Goal: Task Accomplishment & Management: Use online tool/utility

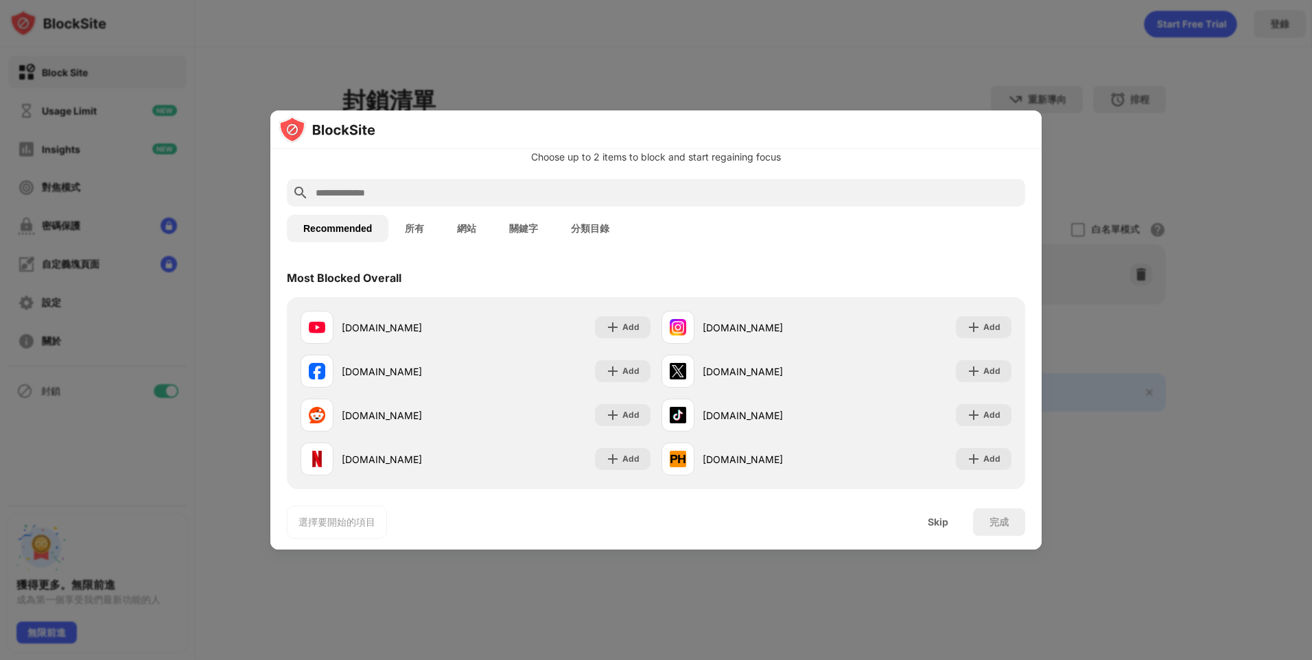
scroll to position [69, 0]
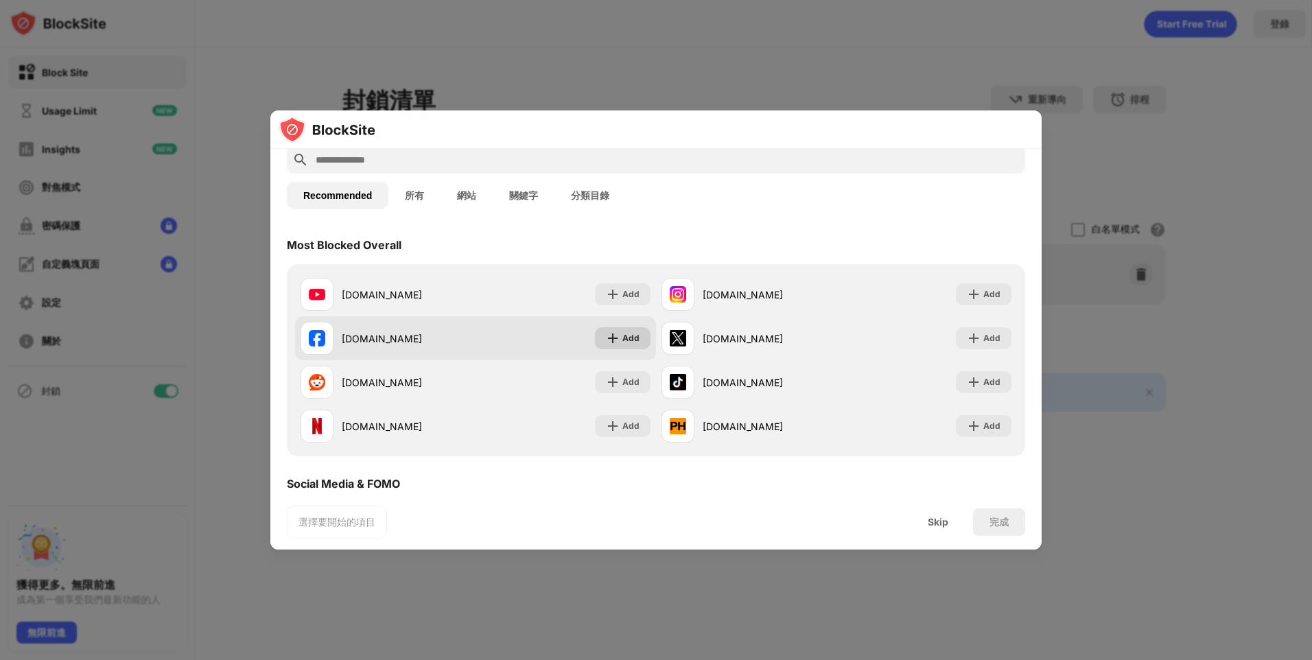
click at [632, 339] on div "Add" at bounding box center [630, 338] width 17 height 14
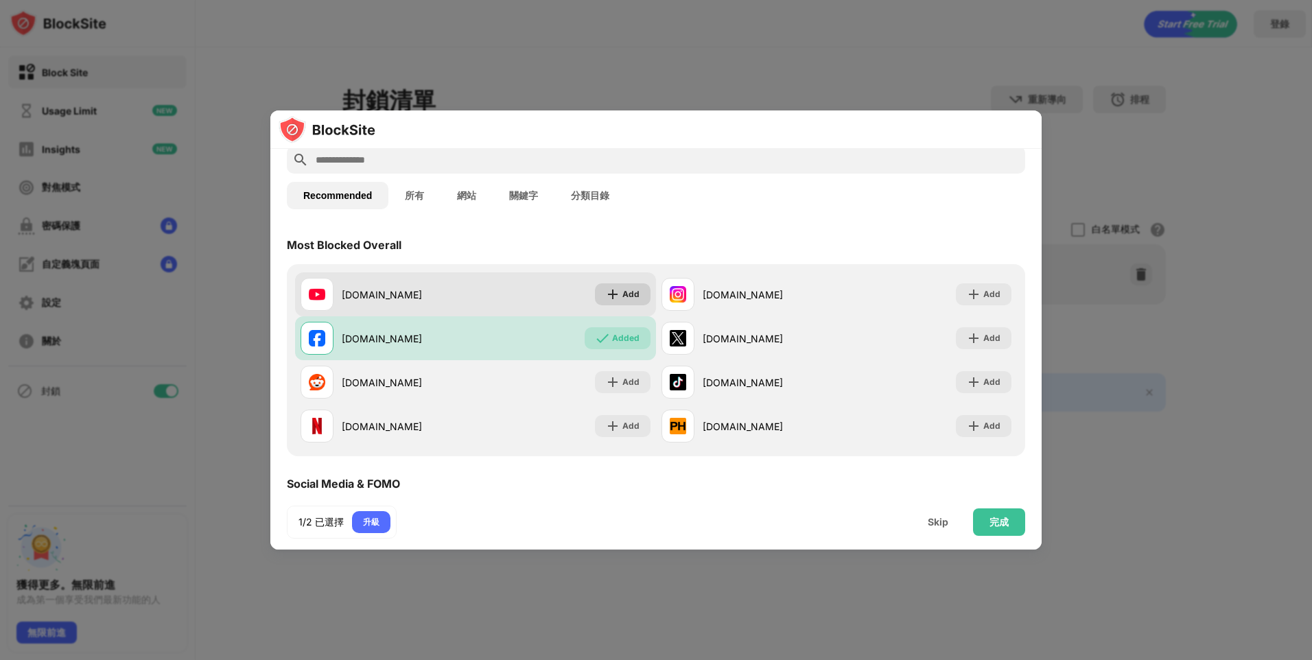
click at [625, 289] on div "Add" at bounding box center [630, 295] width 17 height 14
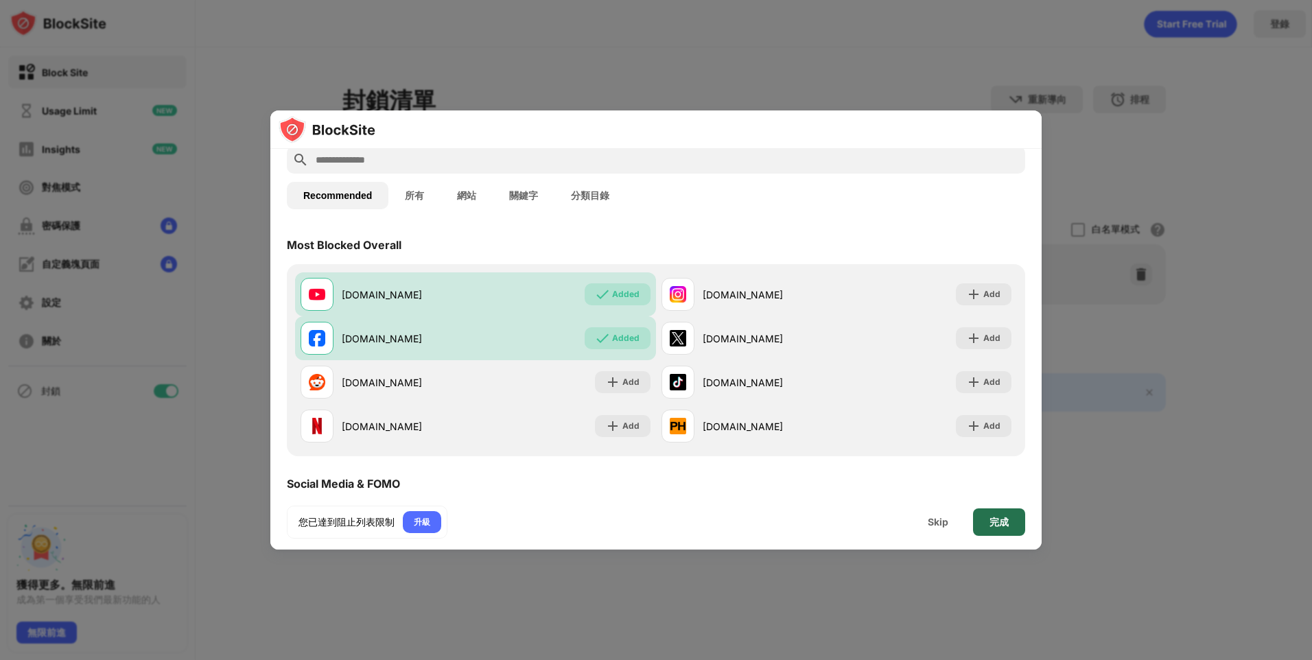
click at [992, 518] on div "完成" at bounding box center [999, 522] width 19 height 11
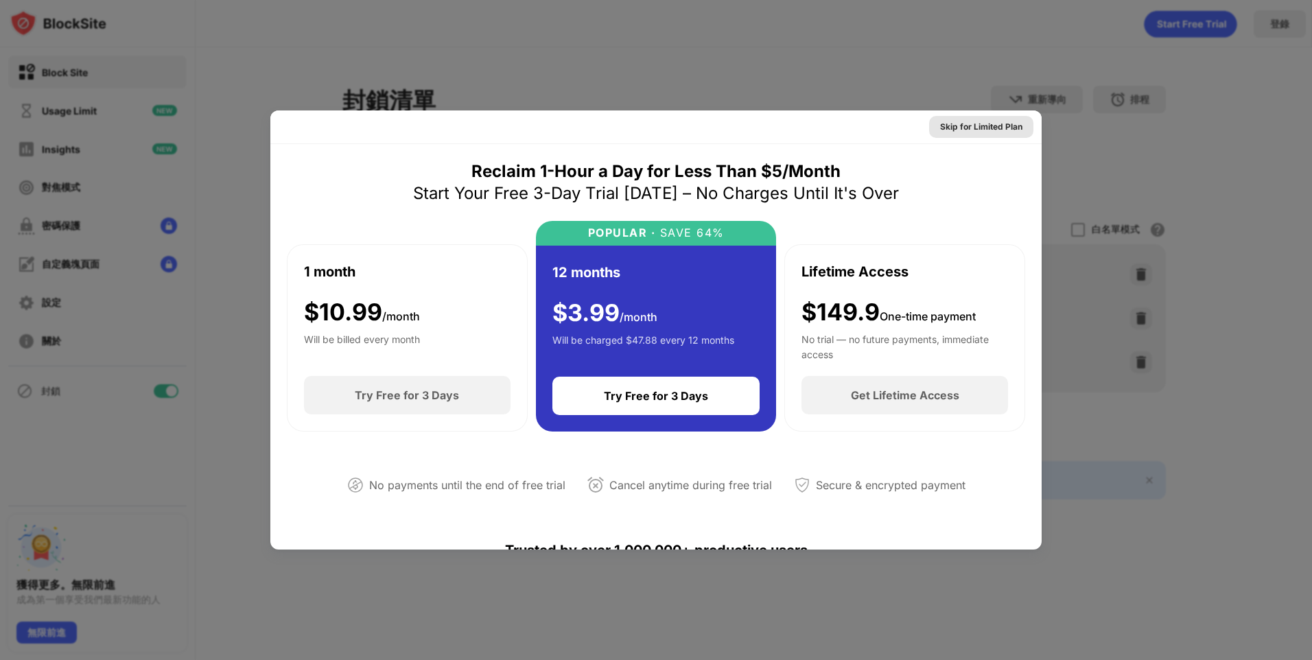
click at [994, 127] on div "Skip for Limited Plan" at bounding box center [981, 127] width 82 height 14
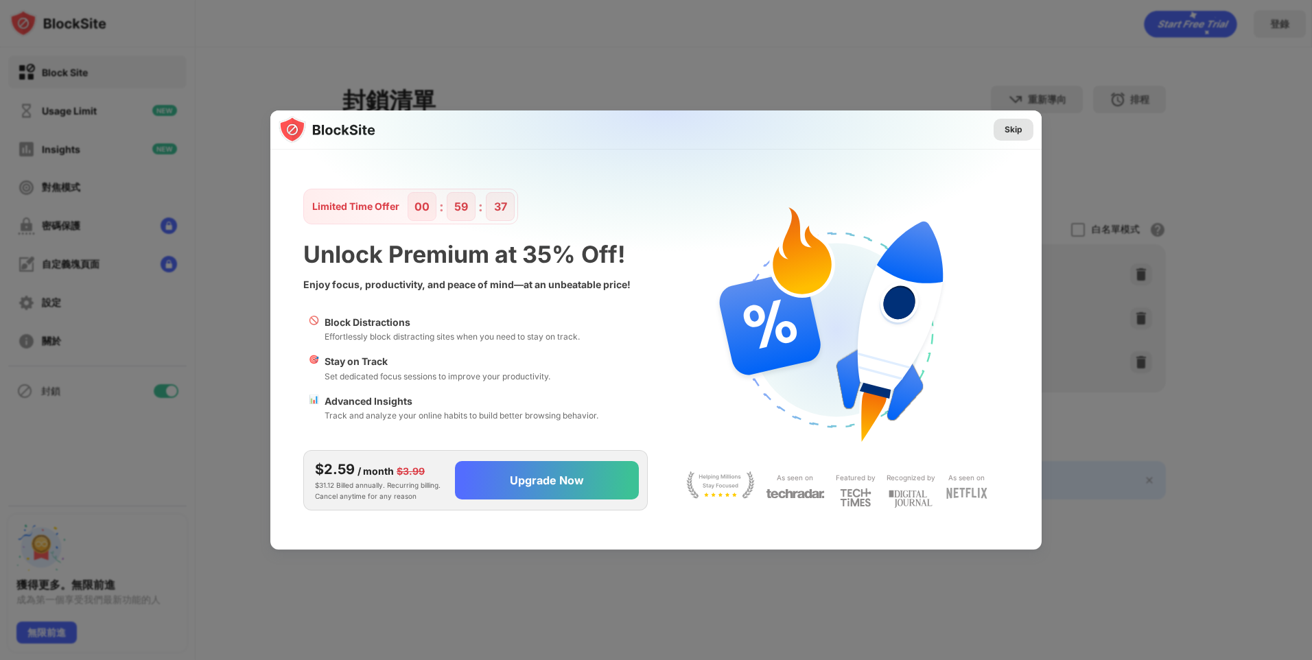
click at [1012, 128] on div "Skip" at bounding box center [1014, 130] width 18 height 14
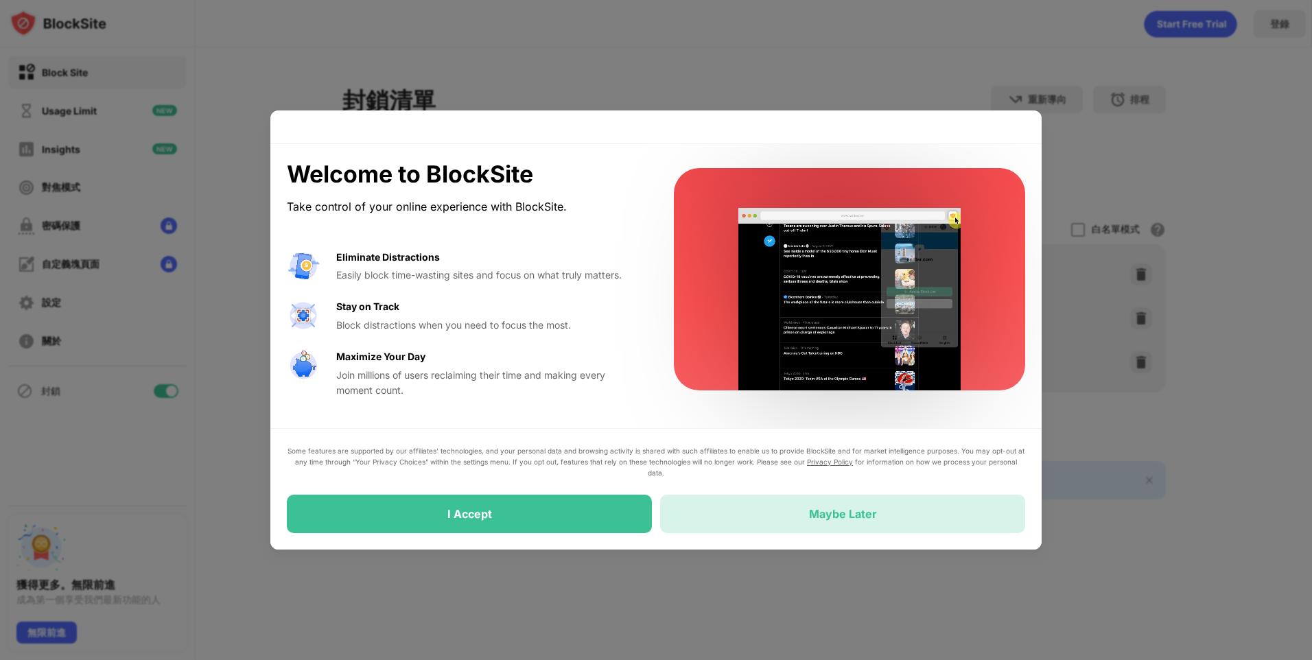
click at [758, 506] on div "Maybe Later" at bounding box center [842, 514] width 365 height 38
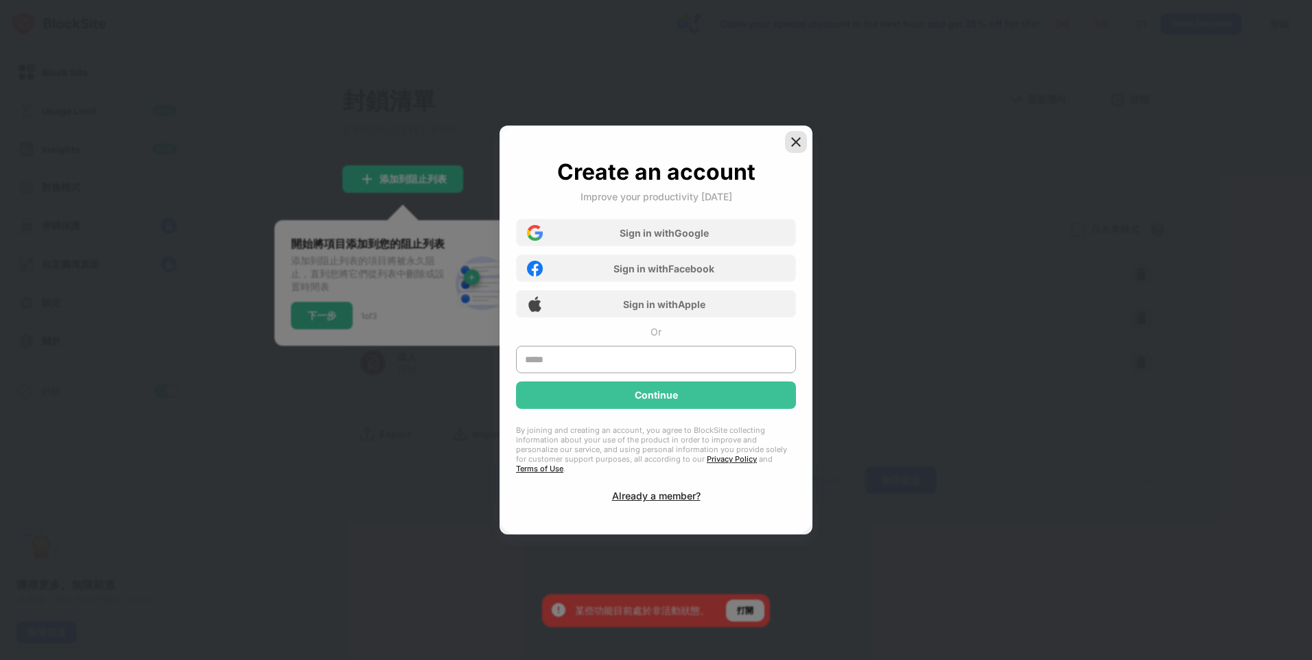
click at [794, 143] on img at bounding box center [796, 142] width 14 height 14
